Goal: Browse casually: Explore the website without a specific task or goal

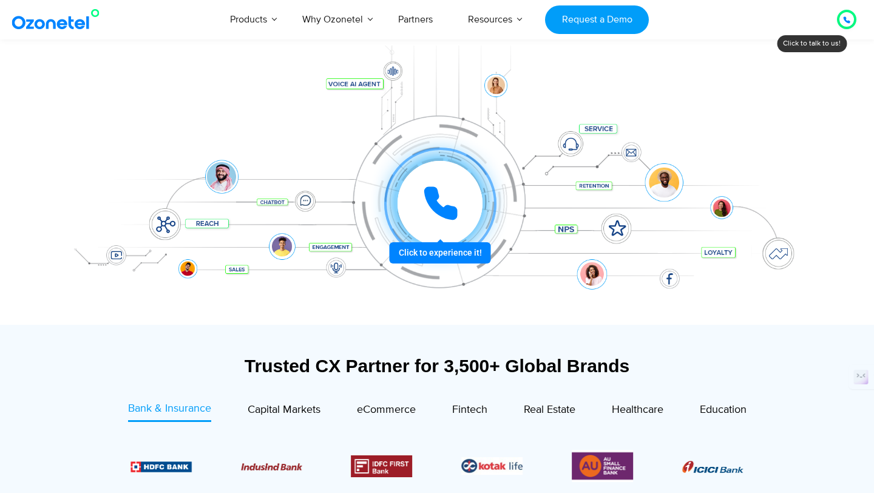
scroll to position [158, 0]
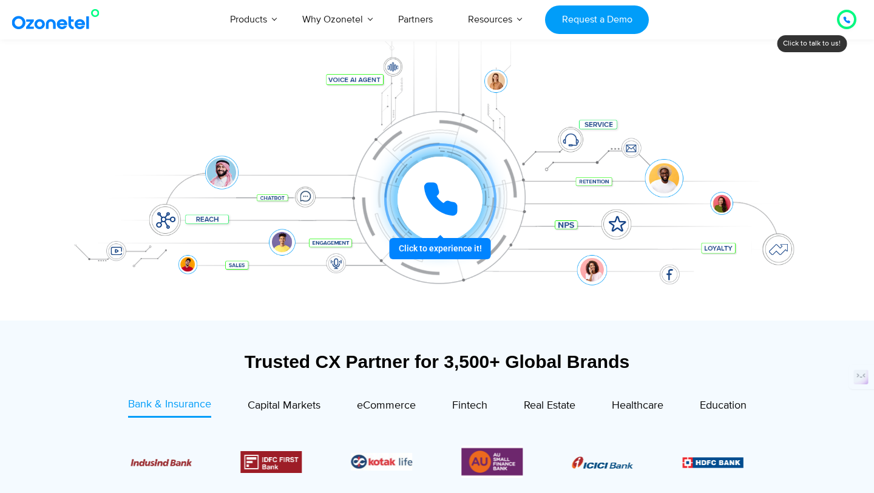
click at [445, 246] on div at bounding box center [440, 199] width 94 height 94
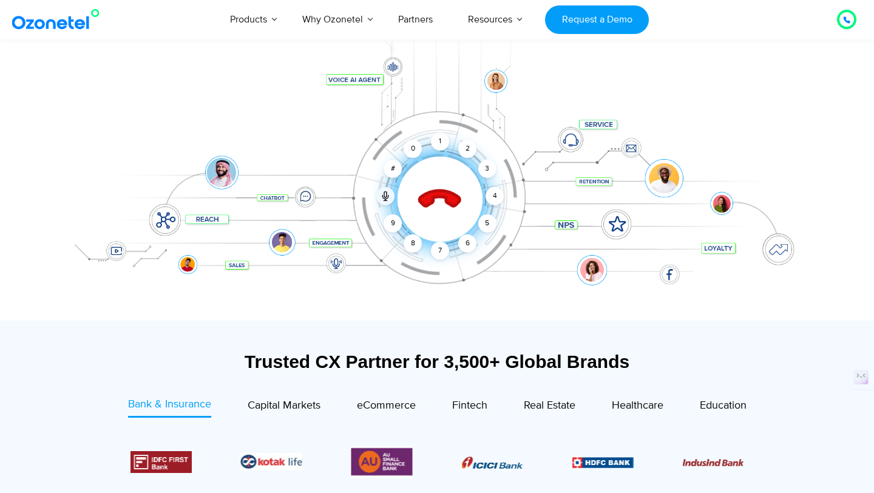
click at [436, 204] on icon at bounding box center [441, 200] width 52 height 52
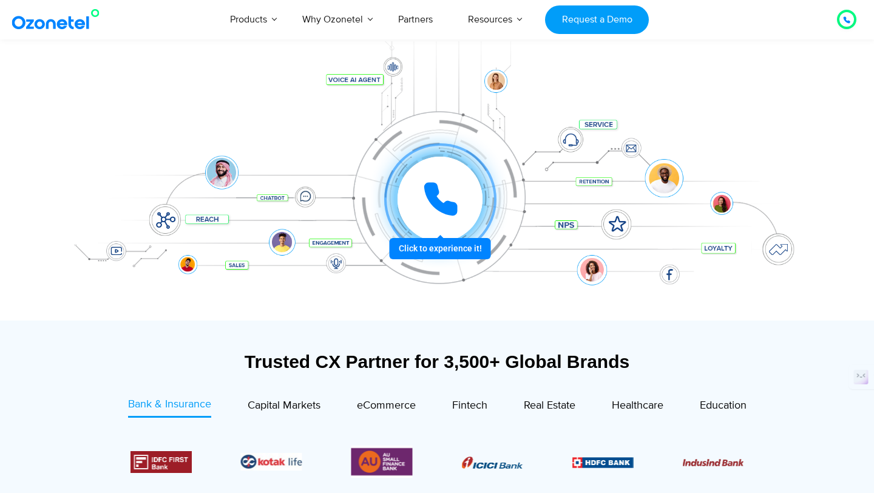
click at [435, 199] on icon at bounding box center [440, 199] width 30 height 30
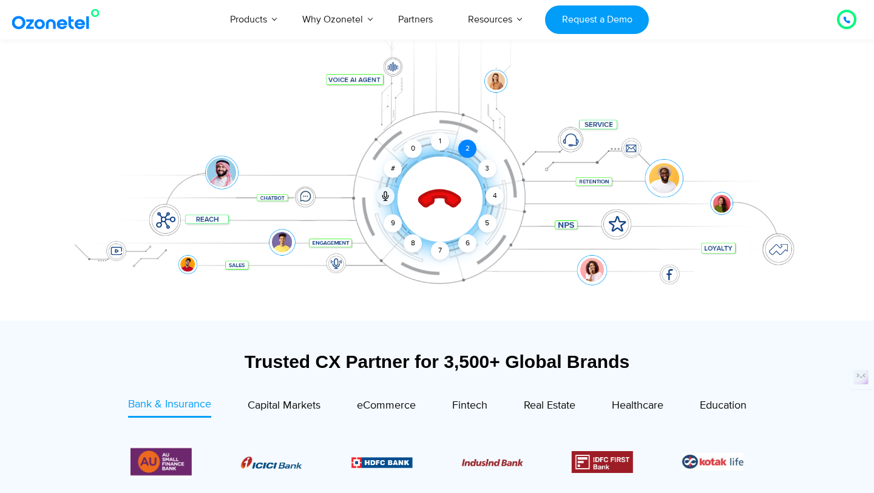
click at [464, 149] on div "2" at bounding box center [467, 149] width 18 height 18
click at [467, 149] on div "2" at bounding box center [467, 149] width 18 height 18
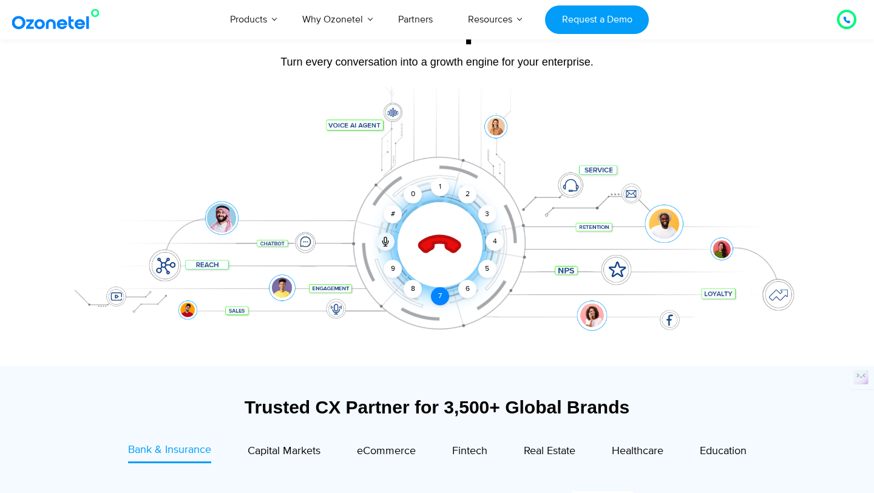
scroll to position [0, 0]
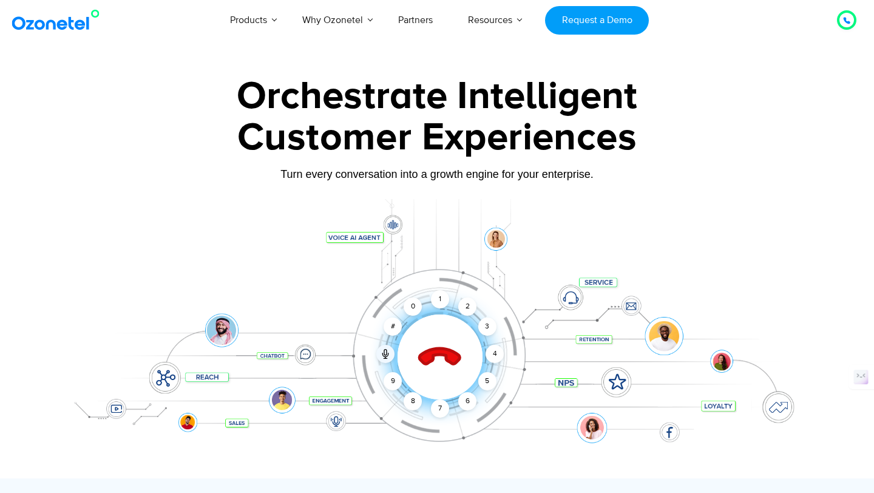
click at [433, 351] on icon at bounding box center [440, 357] width 42 height 42
